Goal: Task Accomplishment & Management: Manage account settings

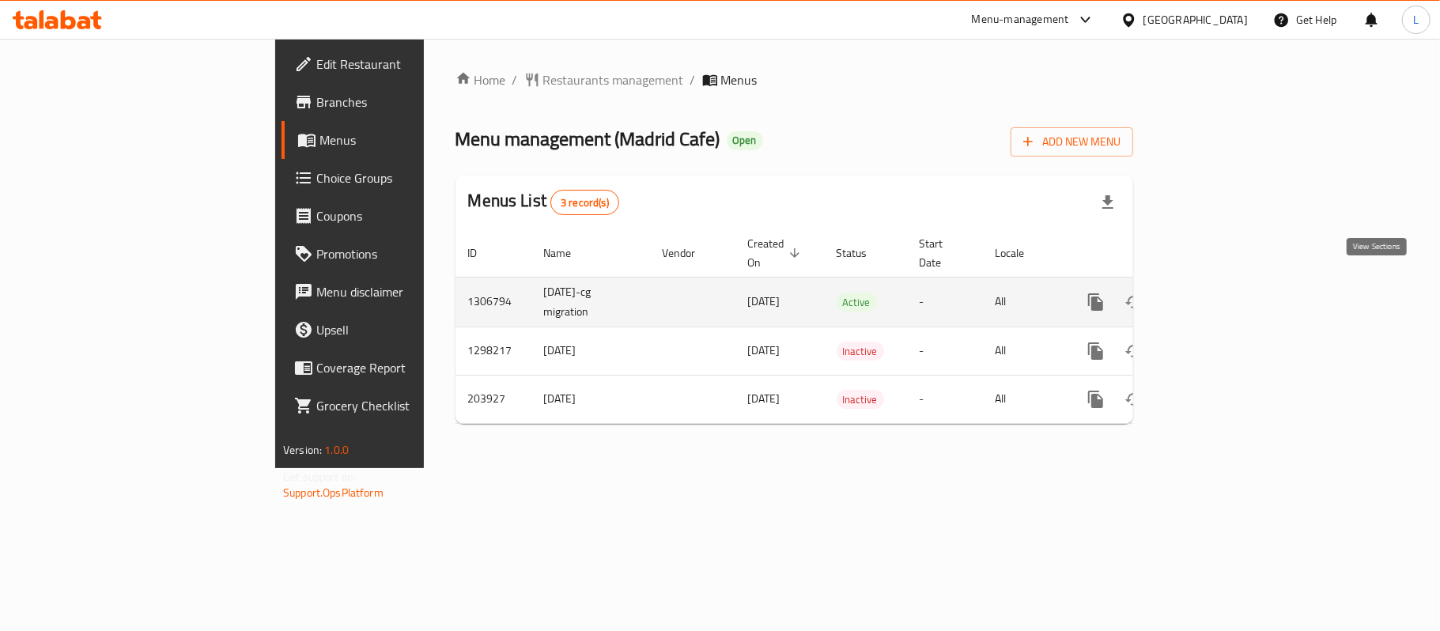
click at [1229, 283] on link "enhanced table" at bounding box center [1210, 302] width 38 height 38
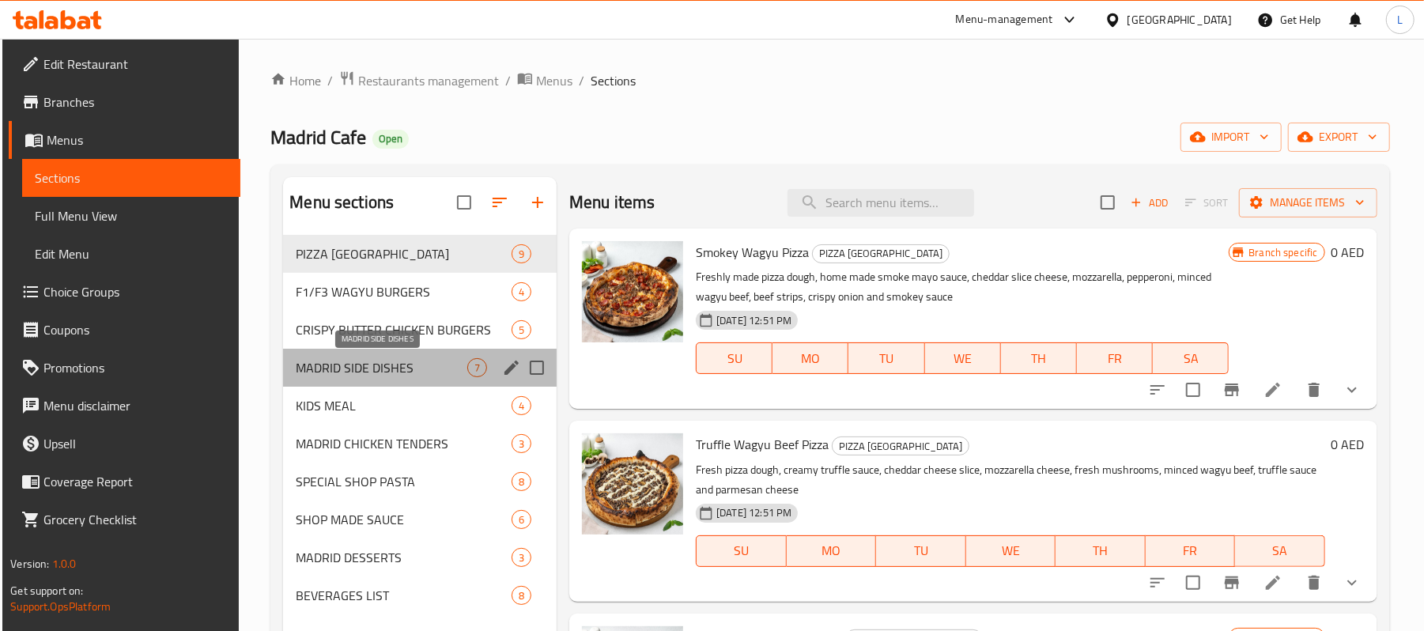
click at [343, 368] on span "MADRID SIDE DISHES" at bounding box center [382, 367] width 172 height 19
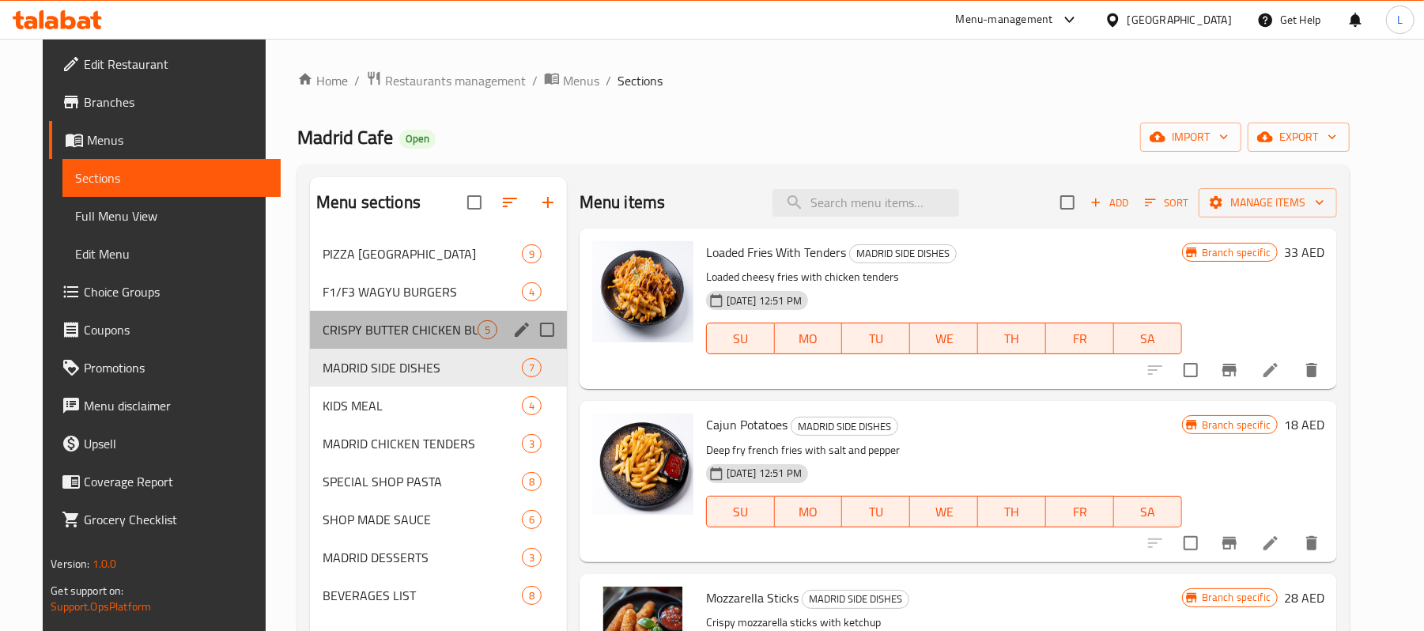
click at [330, 313] on div "CRISPY BUTTER CHICKEN BURGERS 5" at bounding box center [438, 330] width 257 height 38
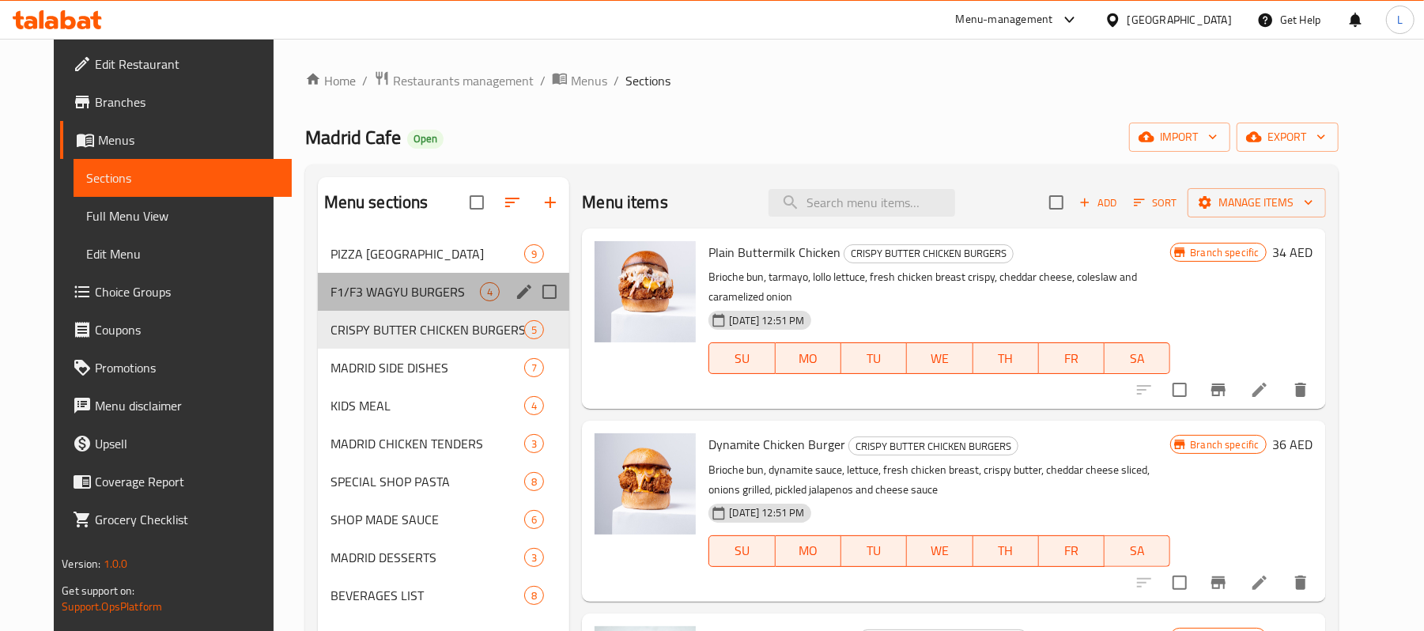
click at [324, 281] on div "F1/F3 WAGYU BURGERS 4" at bounding box center [444, 292] width 252 height 38
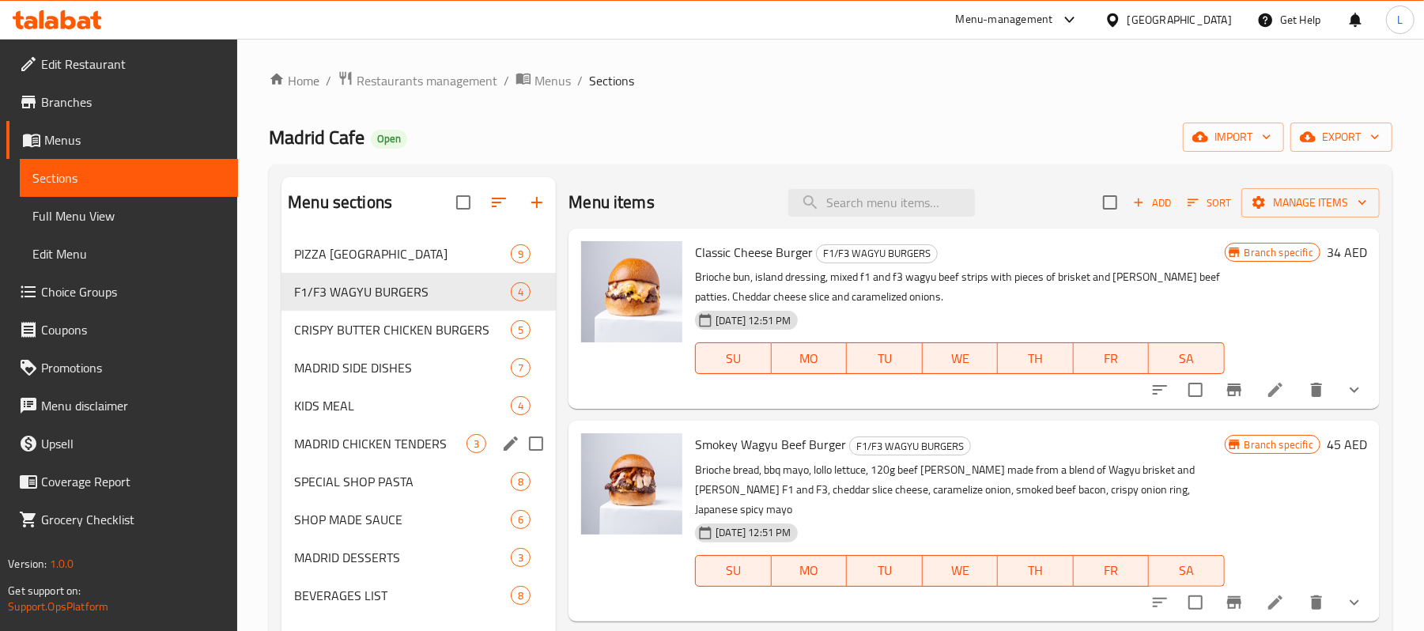
click at [361, 454] on div "MADRID CHICKEN TENDERS 3" at bounding box center [418, 444] width 274 height 38
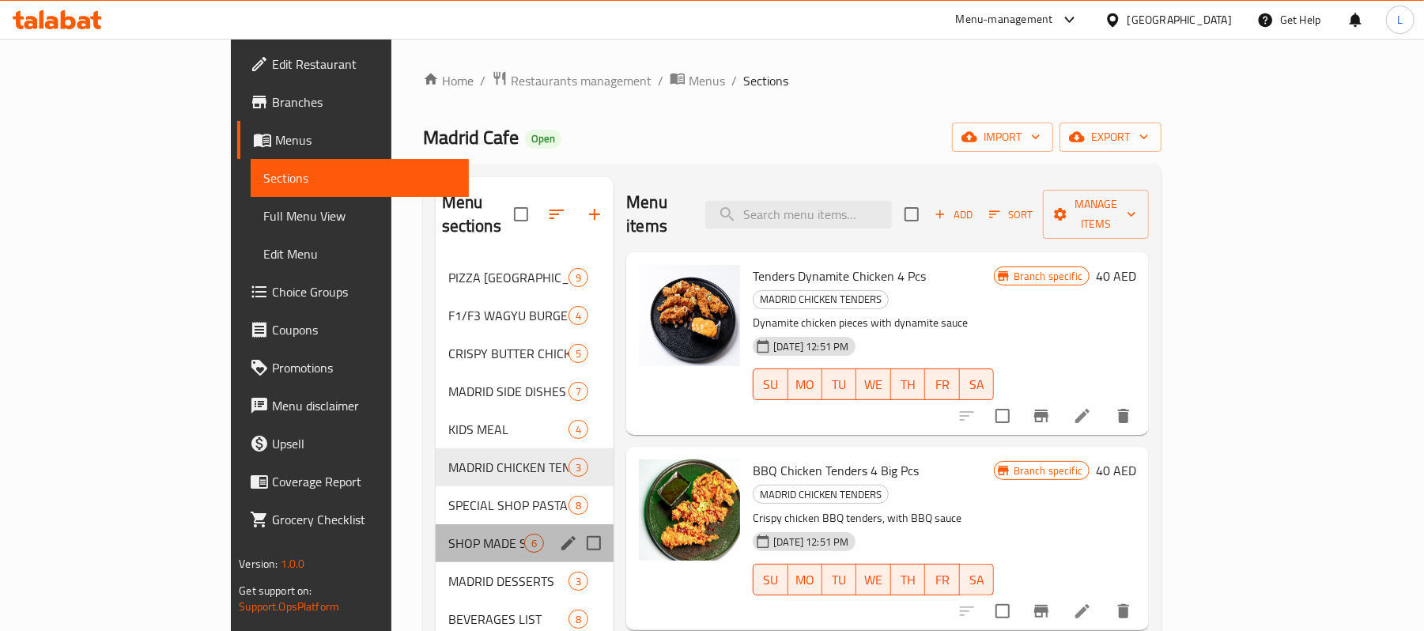
click at [436, 524] on div "SHOP MADE SAUCE 6" at bounding box center [525, 543] width 179 height 38
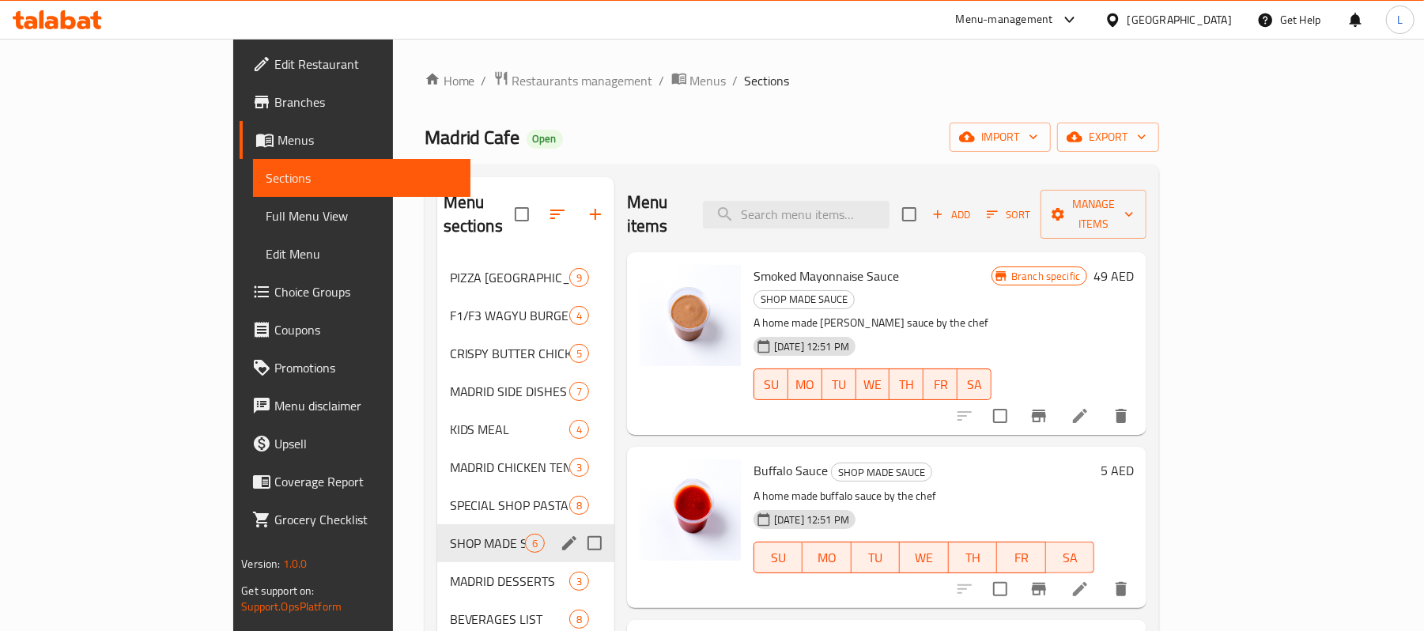
scroll to position [222, 0]
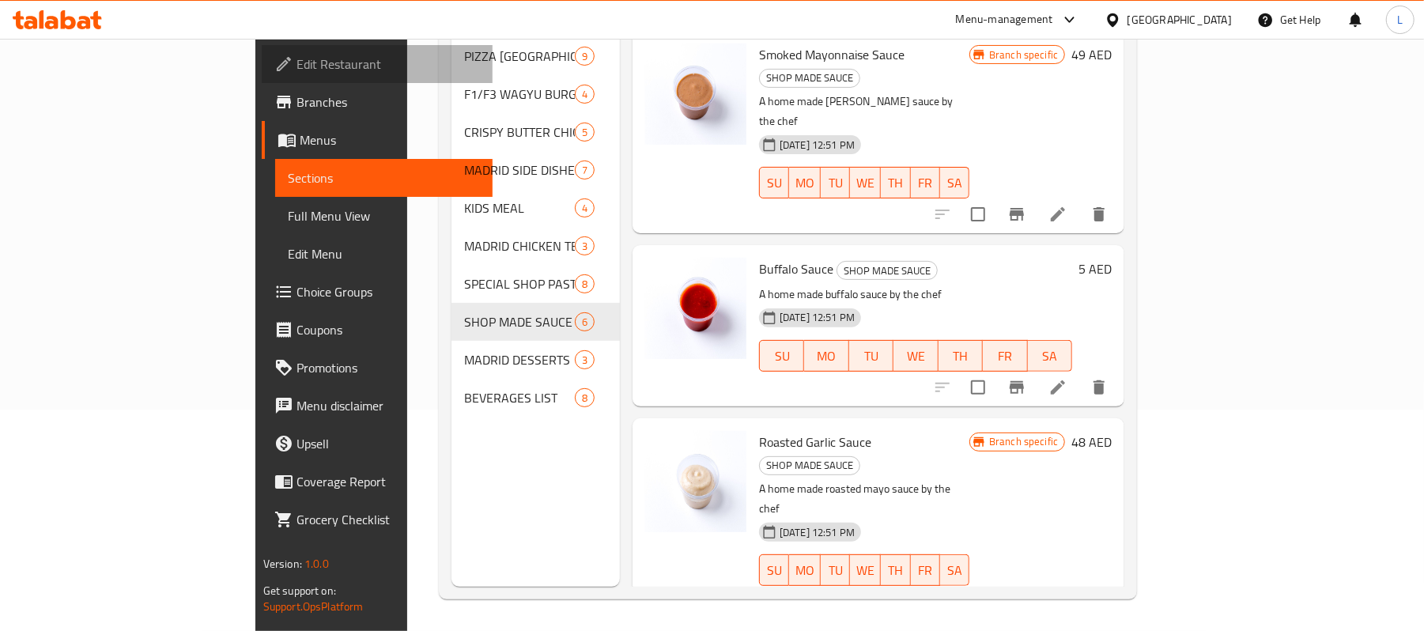
click at [296, 57] on span "Edit Restaurant" at bounding box center [388, 64] width 184 height 19
